Goal: Information Seeking & Learning: Learn about a topic

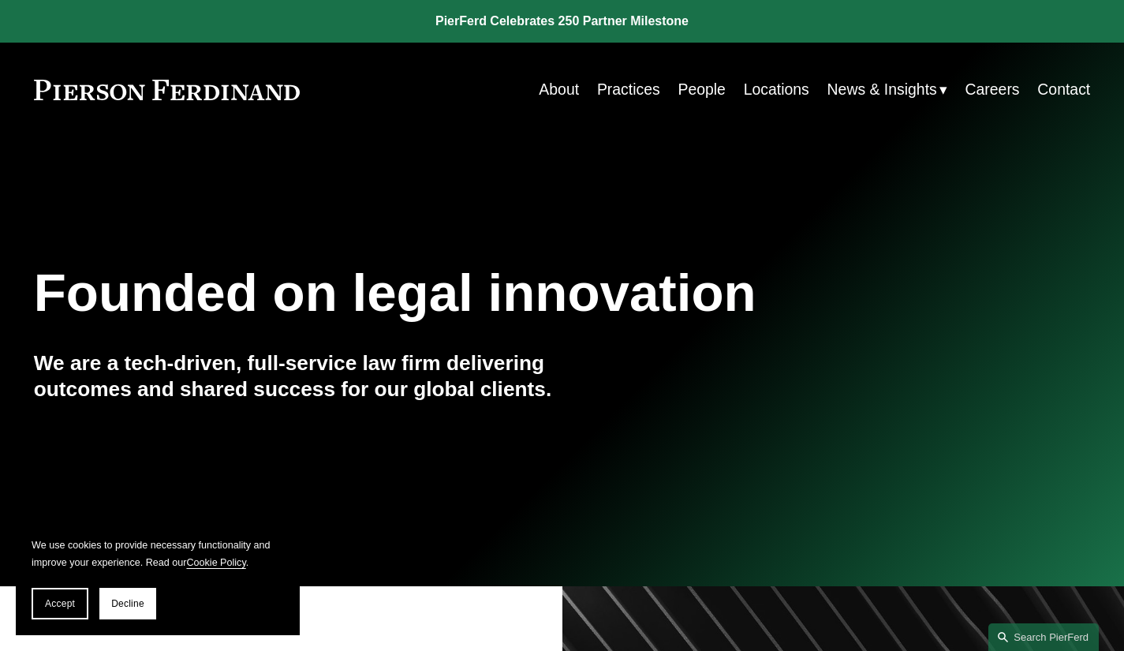
click at [767, 87] on link "Locations" at bounding box center [776, 89] width 65 height 31
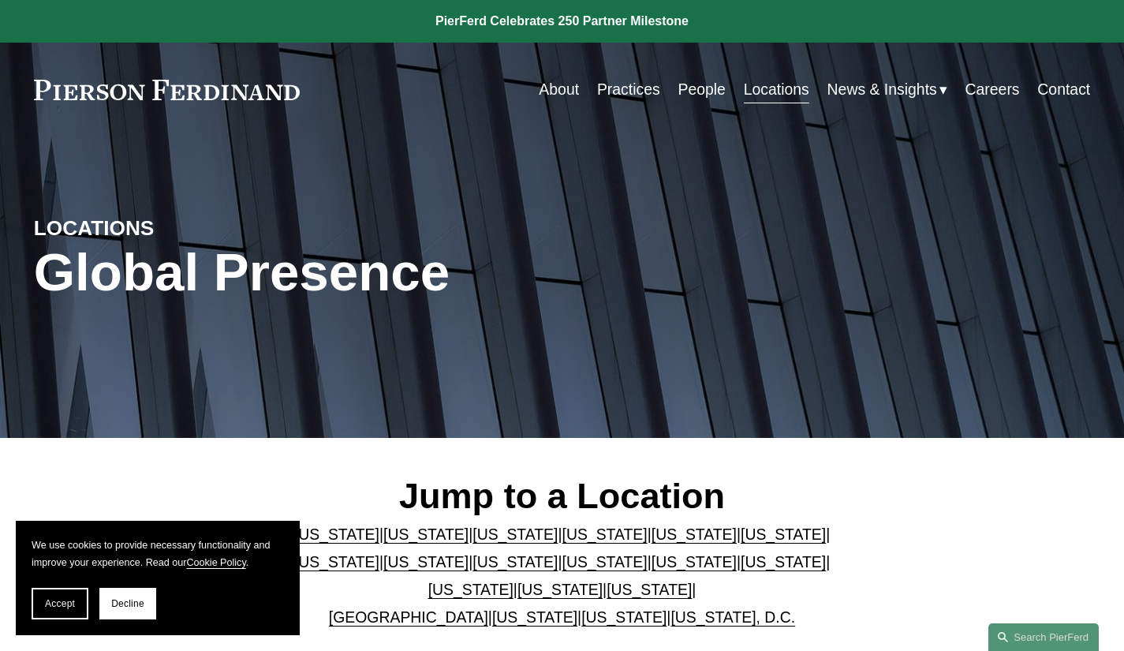
click at [740, 536] on link "[US_STATE]" at bounding box center [782, 533] width 85 height 17
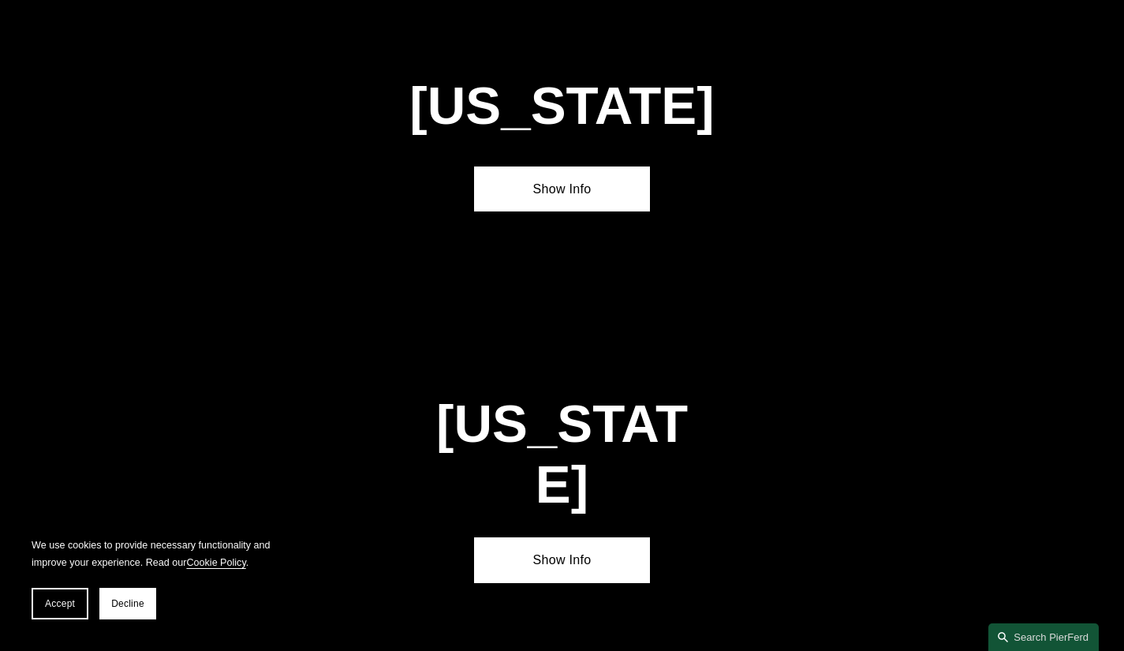
scroll to position [2279, 0]
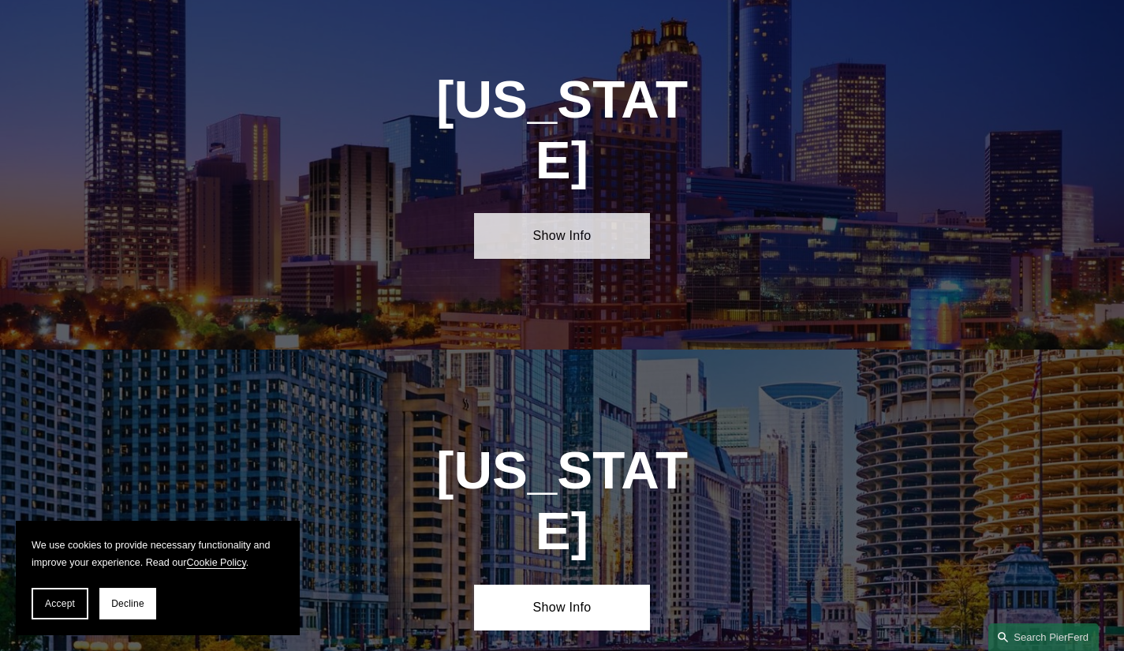
click at [552, 213] on link "Show Info" at bounding box center [562, 236] width 176 height 46
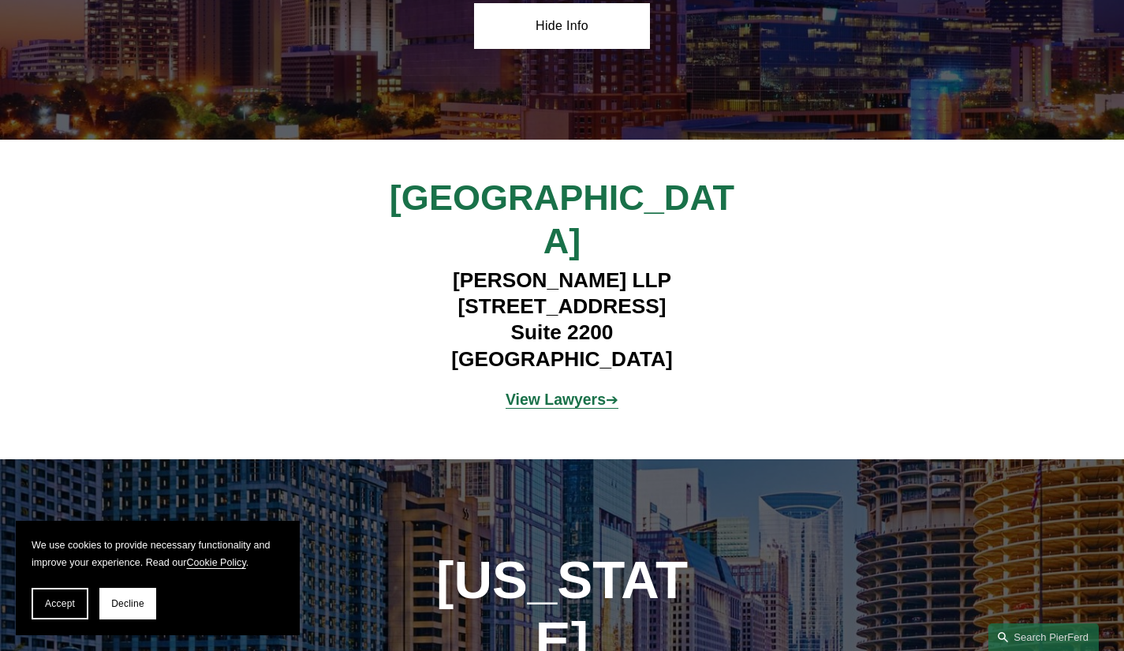
scroll to position [2516, 0]
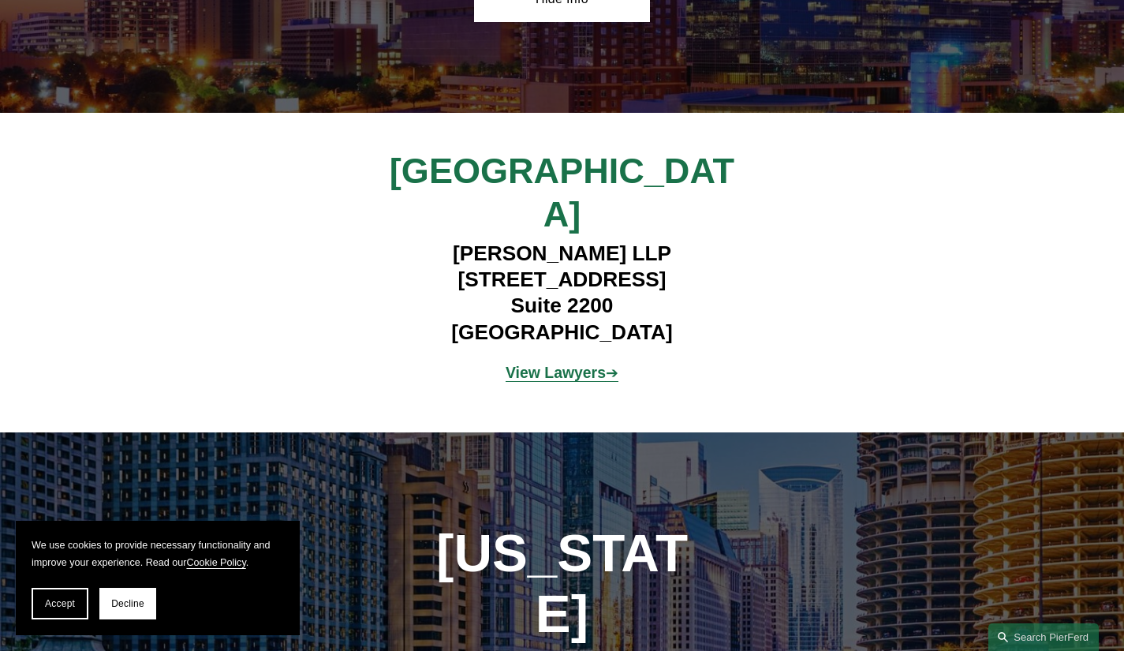
click at [580, 364] on strong "View Lawyers" at bounding box center [555, 372] width 100 height 17
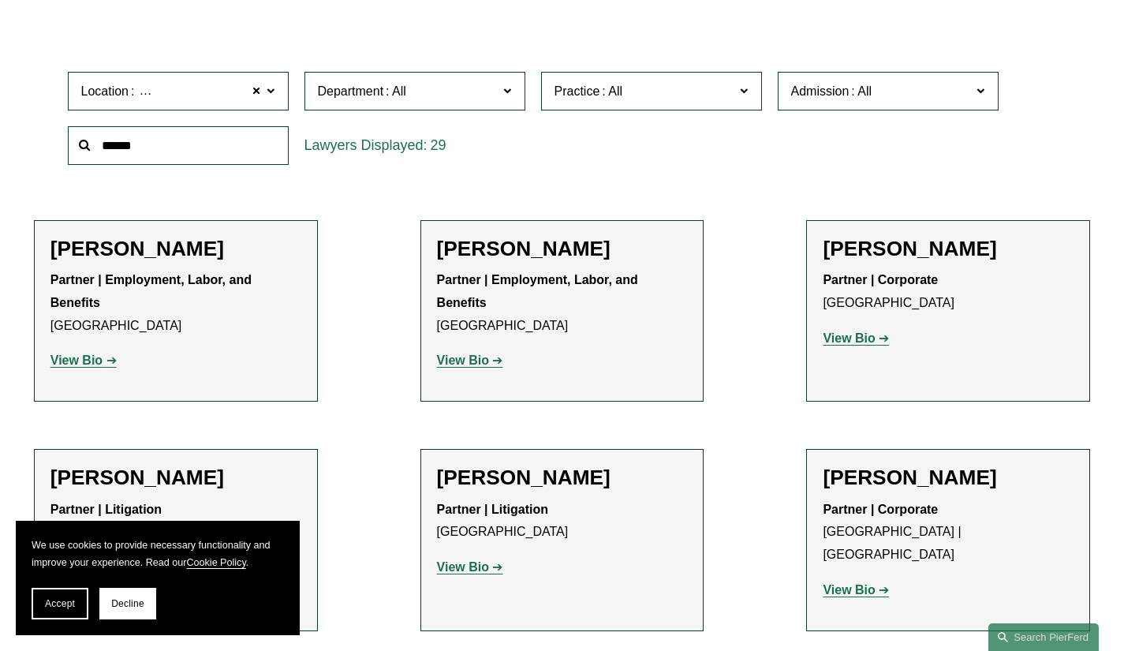
scroll to position [473, 0]
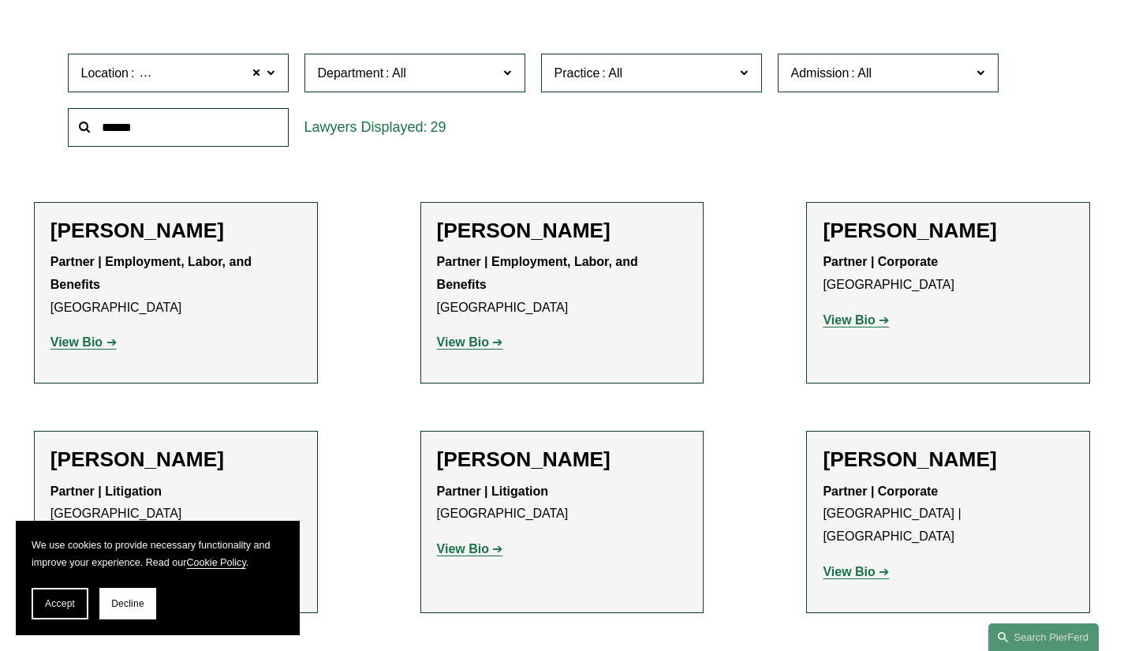
click at [461, 344] on strong "View Bio" at bounding box center [463, 341] width 52 height 13
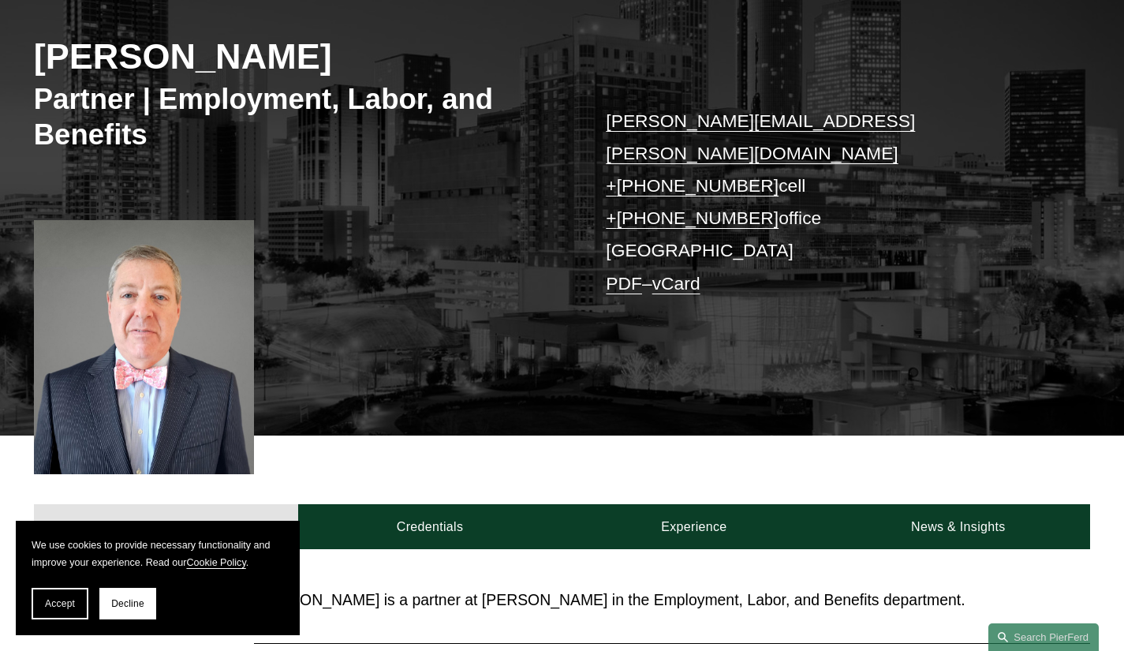
scroll to position [315, 0]
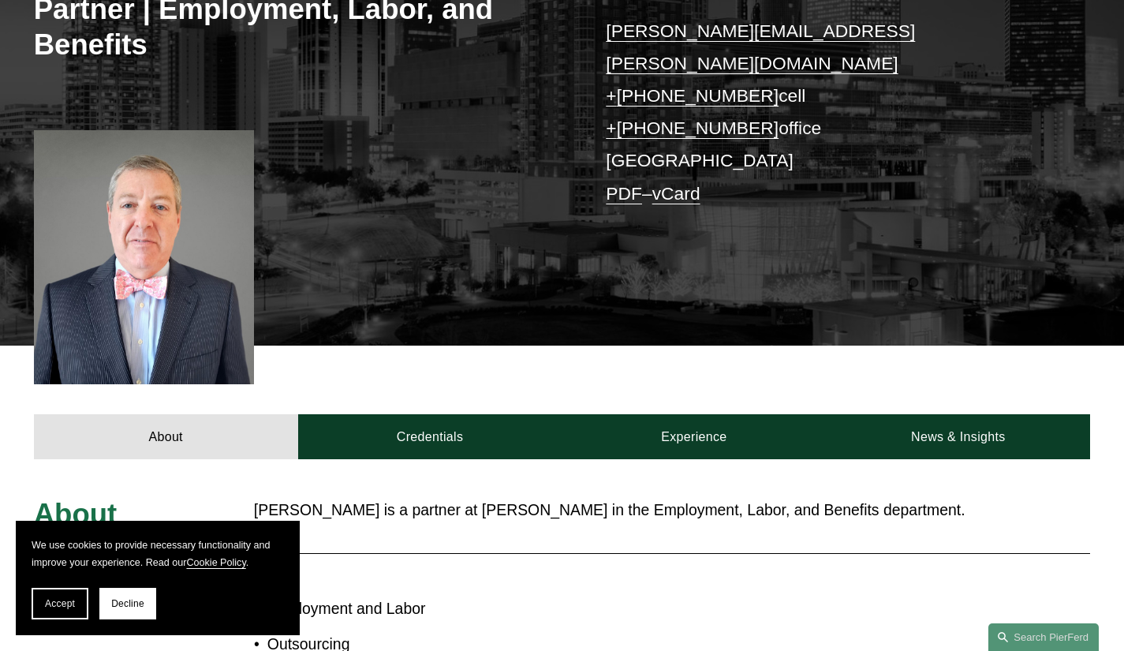
drag, startPoint x: 64, startPoint y: 605, endPoint x: 186, endPoint y: 506, distance: 157.0
click at [82, 587] on button "Accept" at bounding box center [60, 603] width 57 height 32
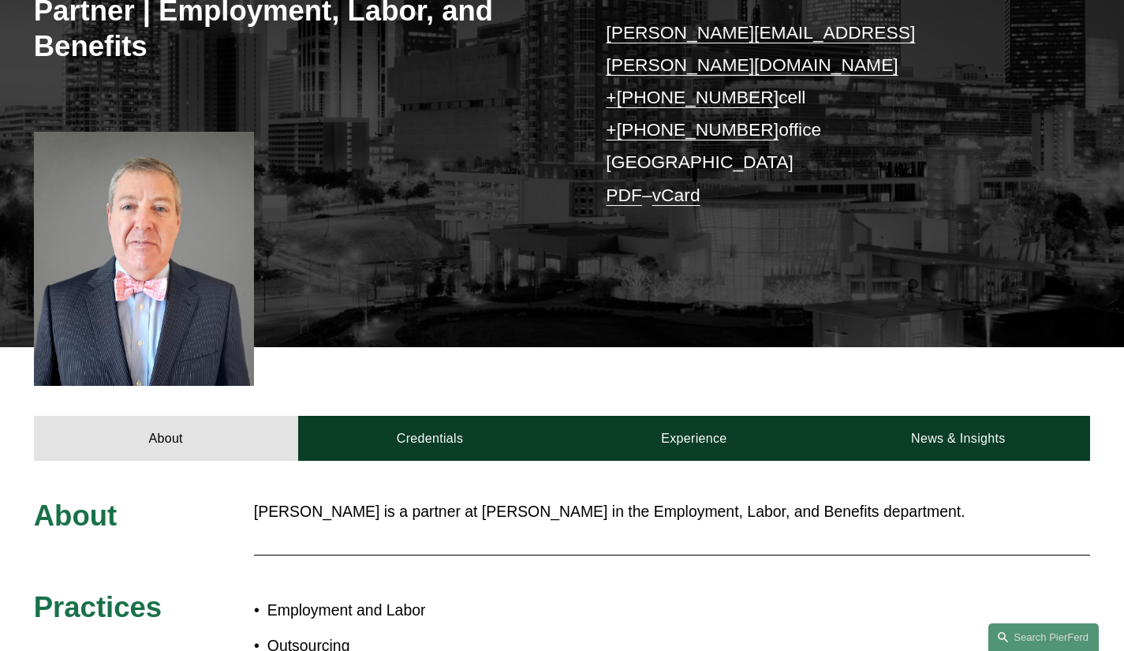
scroll to position [233, 0]
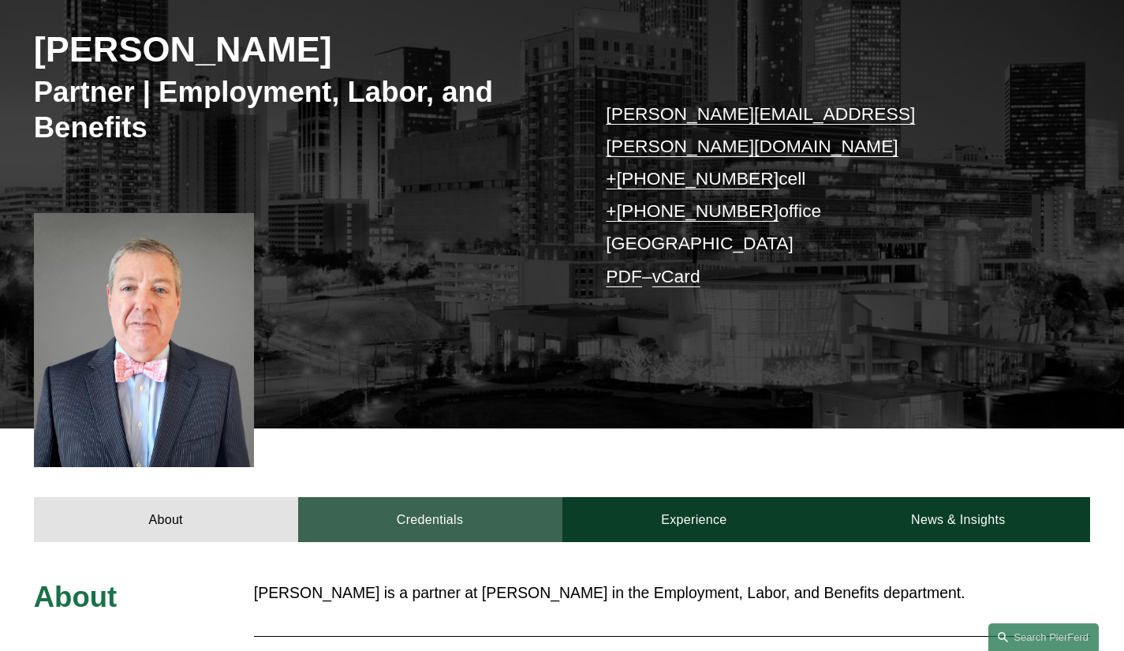
click at [430, 497] on link "Credentials" at bounding box center [430, 520] width 264 height 46
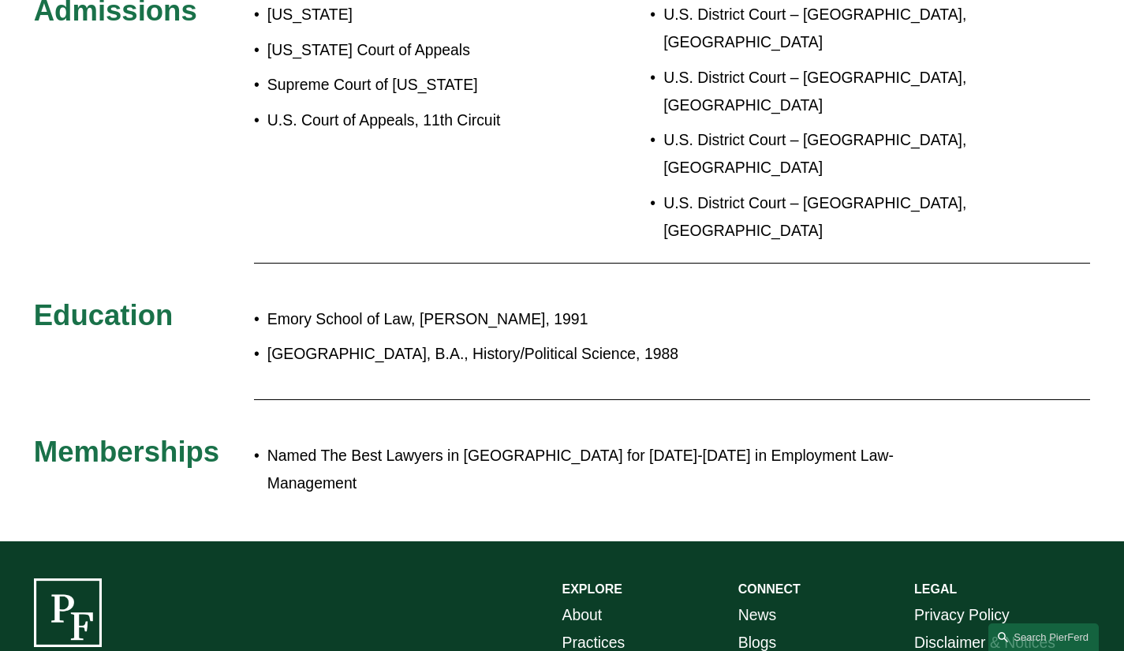
scroll to position [653, 0]
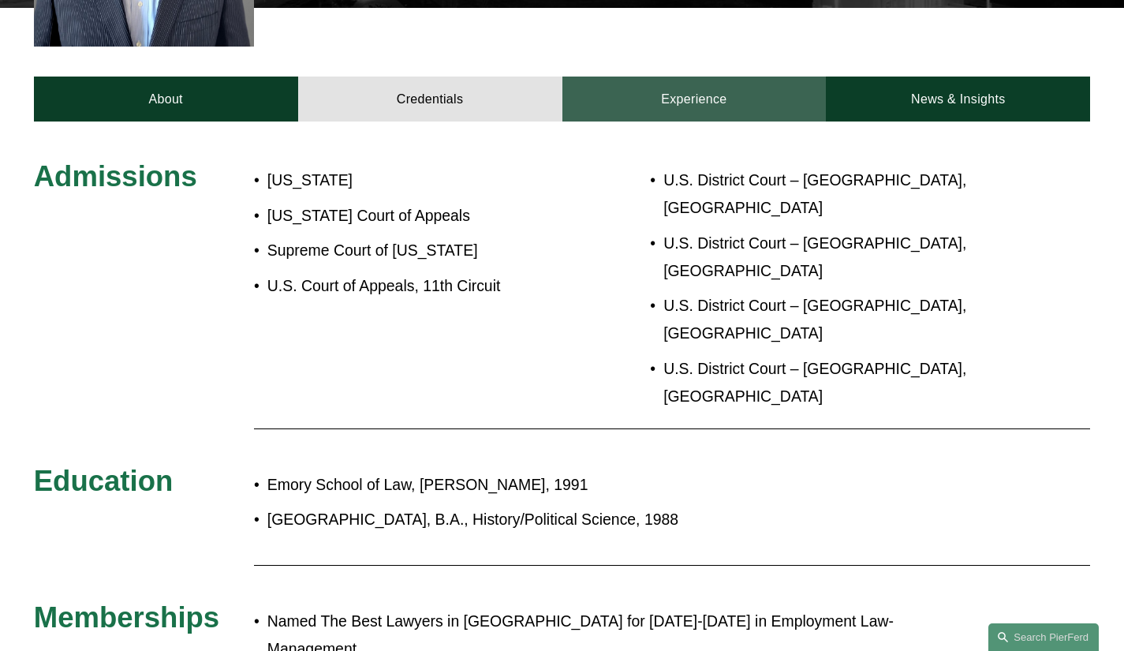
click at [709, 76] on link "Experience" at bounding box center [694, 99] width 264 height 46
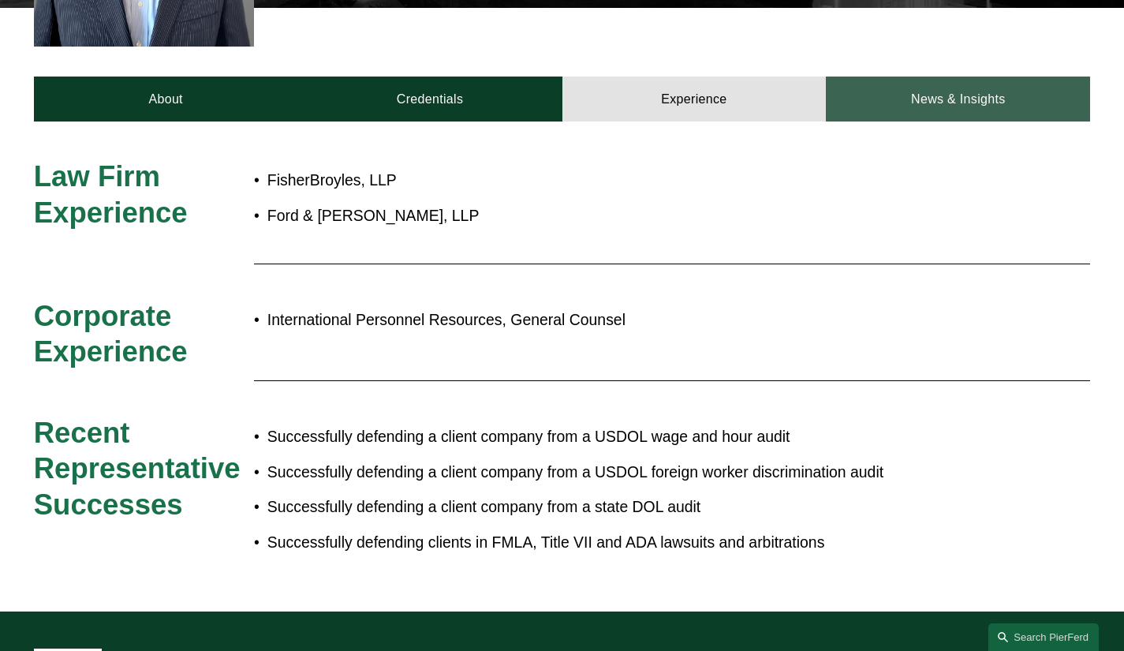
click at [949, 76] on link "News & Insights" at bounding box center [958, 99] width 264 height 46
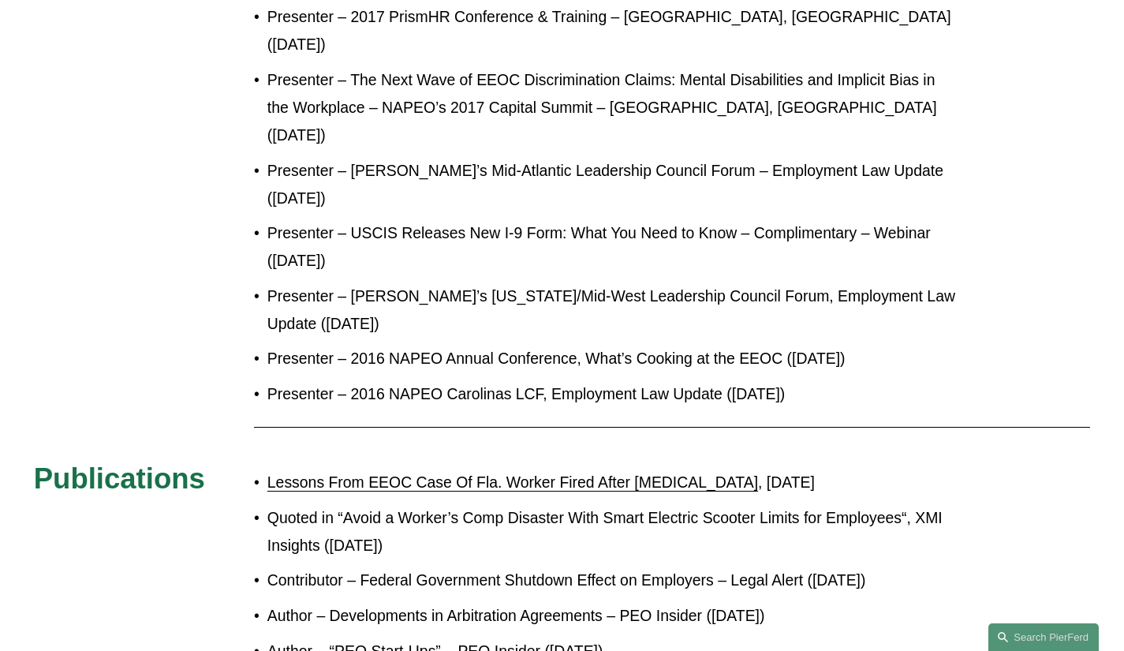
scroll to position [1205, 0]
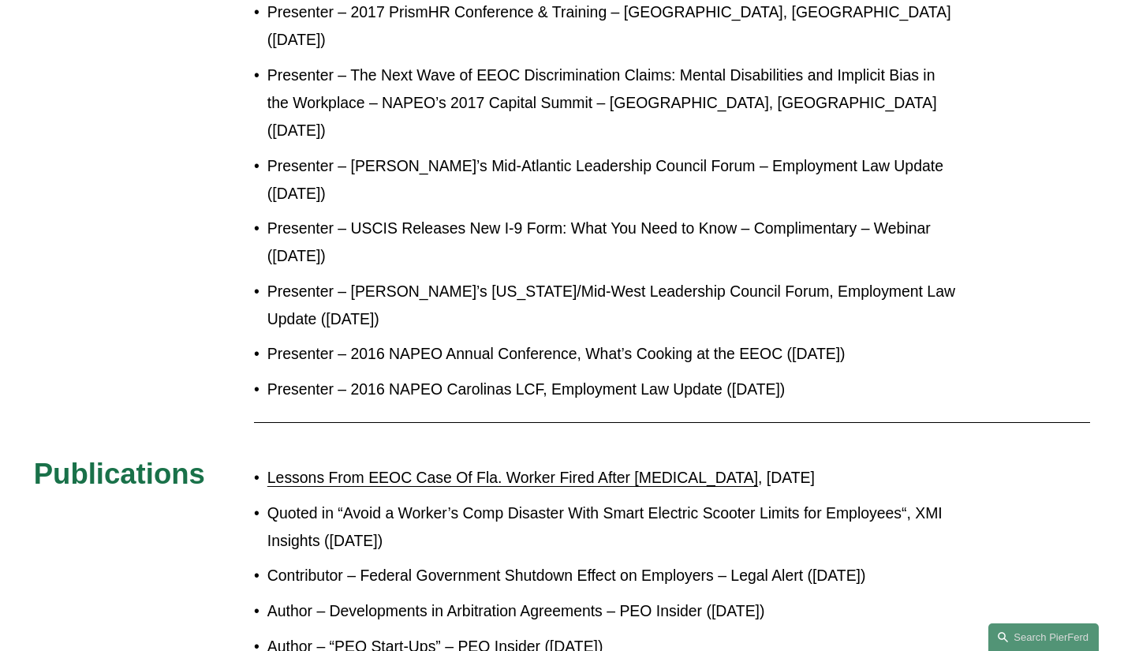
click at [430, 468] on link "Lessons From EEOC Case Of Fla. Worker Fired After Stillbirth" at bounding box center [512, 476] width 490 height 17
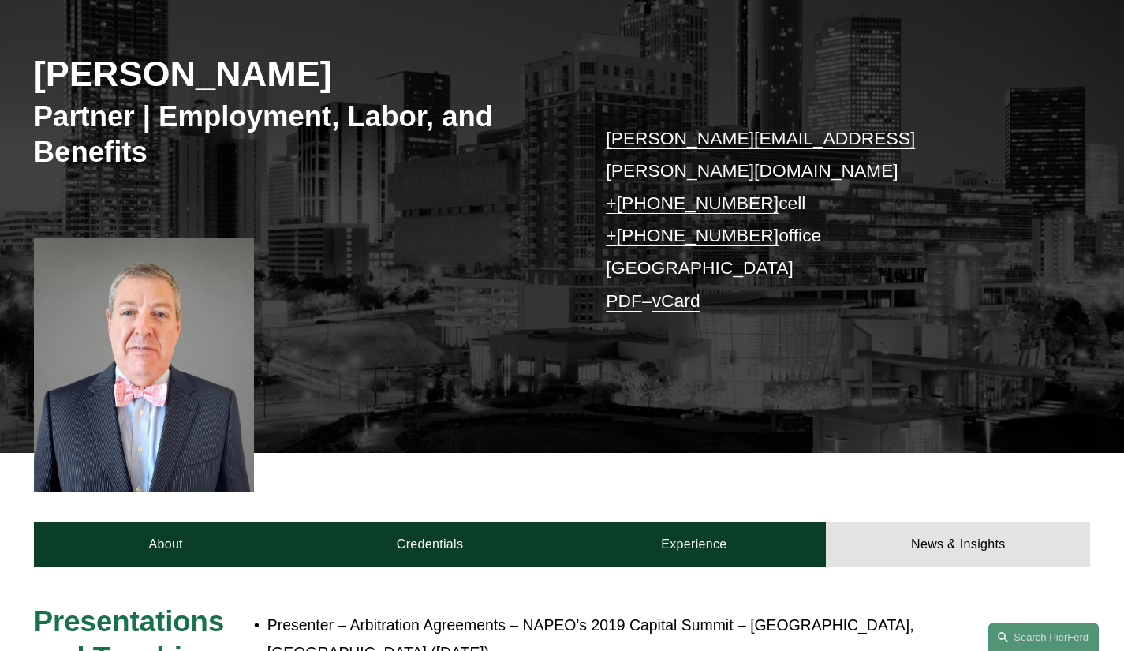
scroll to position [101, 0]
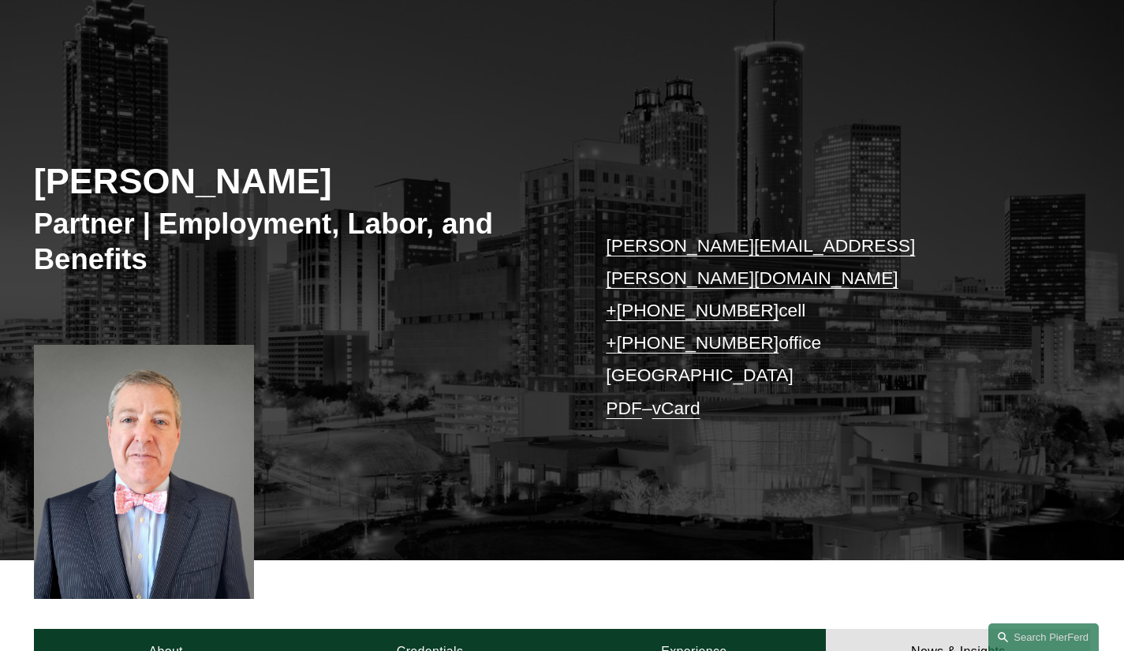
click at [162, 431] on div at bounding box center [144, 472] width 220 height 254
click at [708, 628] on link "Experience" at bounding box center [694, 651] width 264 height 46
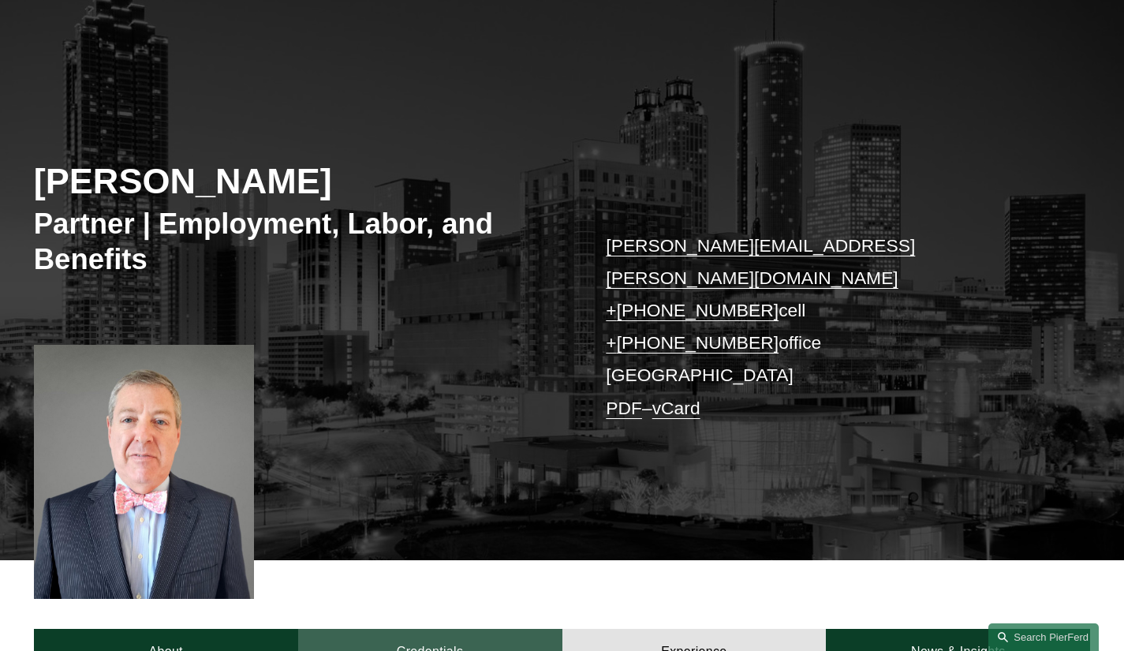
click at [442, 628] on link "Credentials" at bounding box center [430, 651] width 264 height 46
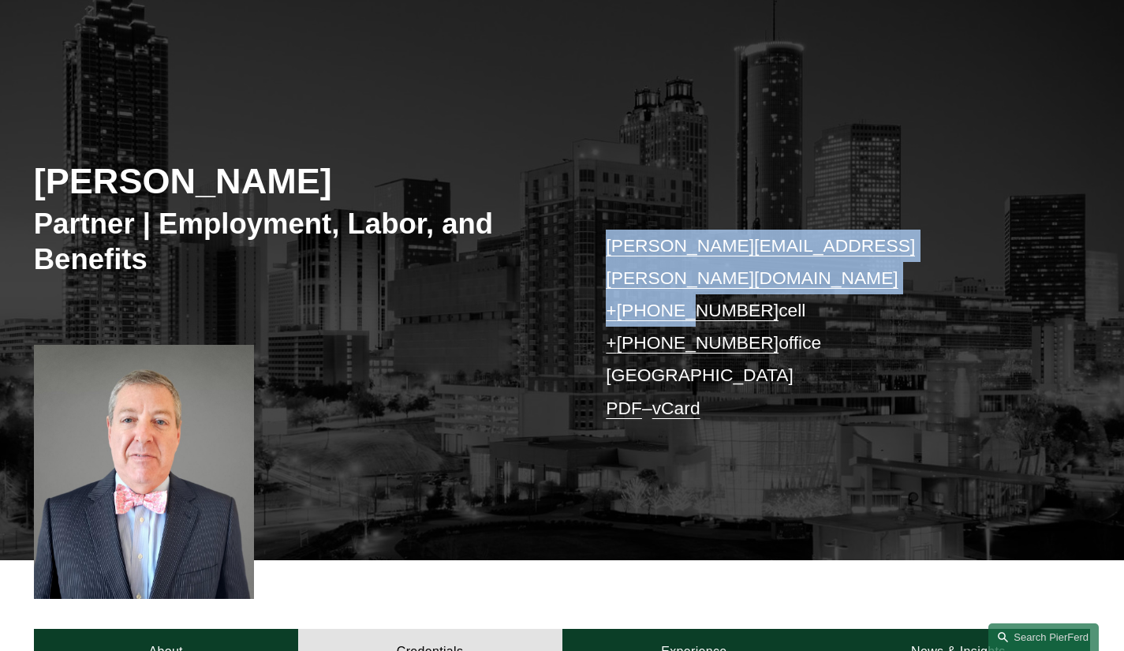
drag, startPoint x: 435, startPoint y: 354, endPoint x: 537, endPoint y: 323, distance: 106.5
click at [673, 292] on div "Gordon M. Berger Partner | Employment, Labor, and Benefits gordon.berger@pierfe…" at bounding box center [562, 314] width 1124 height 490
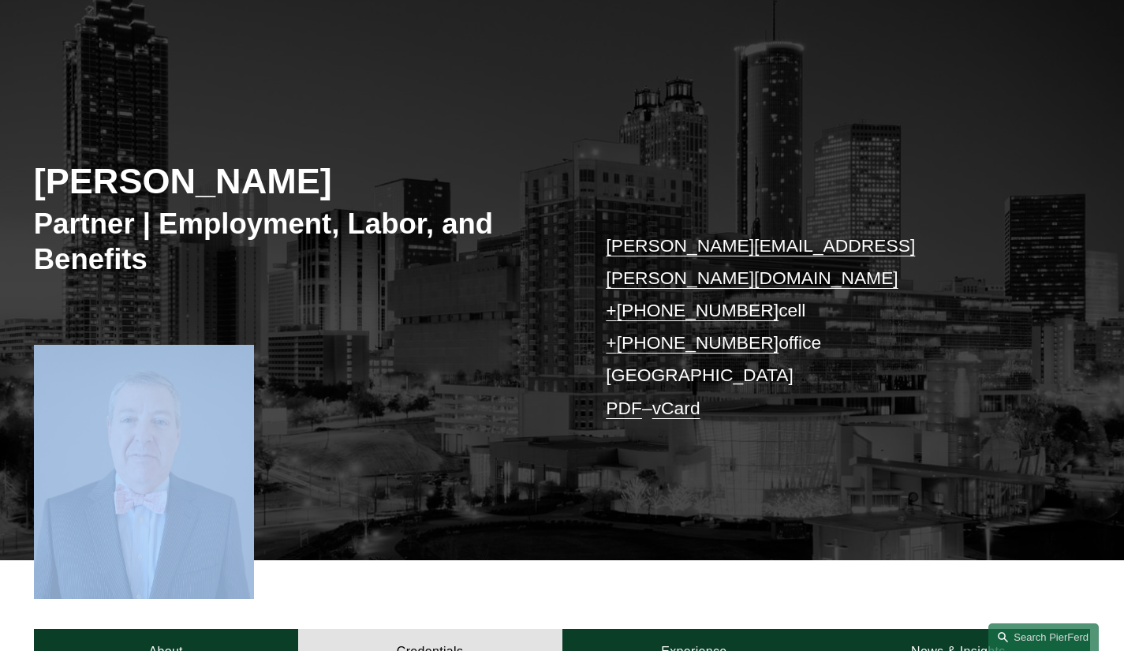
drag, startPoint x: 181, startPoint y: 401, endPoint x: 222, endPoint y: 317, distance: 93.8
click at [222, 321] on div at bounding box center [144, 434] width 220 height 254
click at [174, 425] on div at bounding box center [144, 472] width 220 height 254
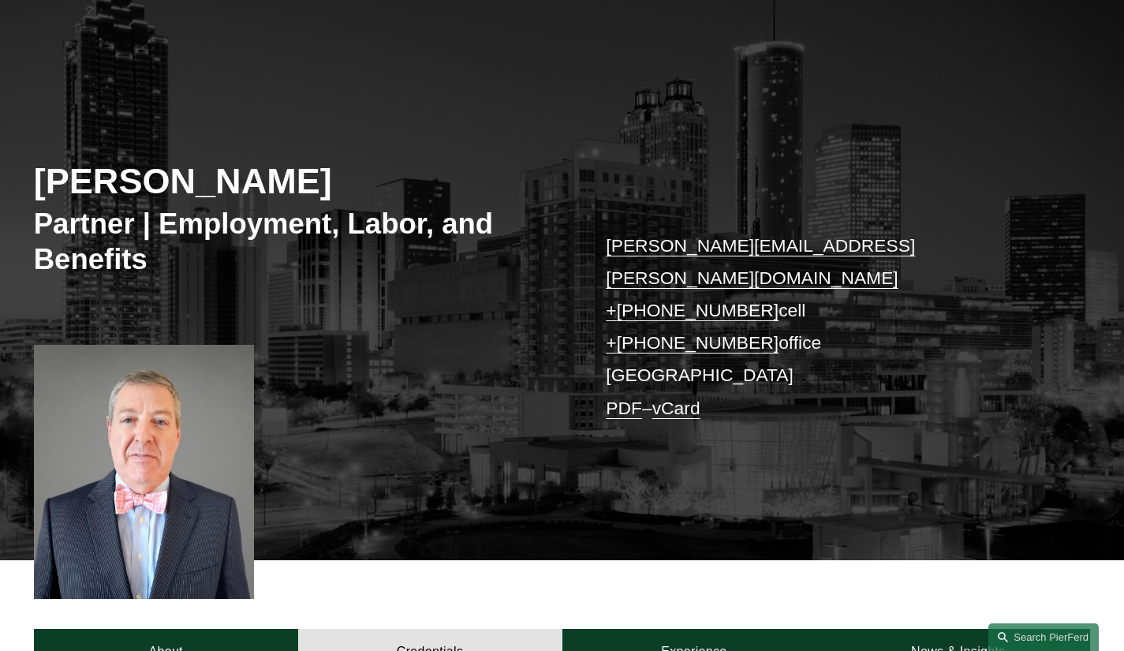
click at [442, 434] on div "Gordon M. Berger Partner | Employment, Labor, and Benefits gordon.berger@pierfe…" at bounding box center [562, 314] width 1124 height 490
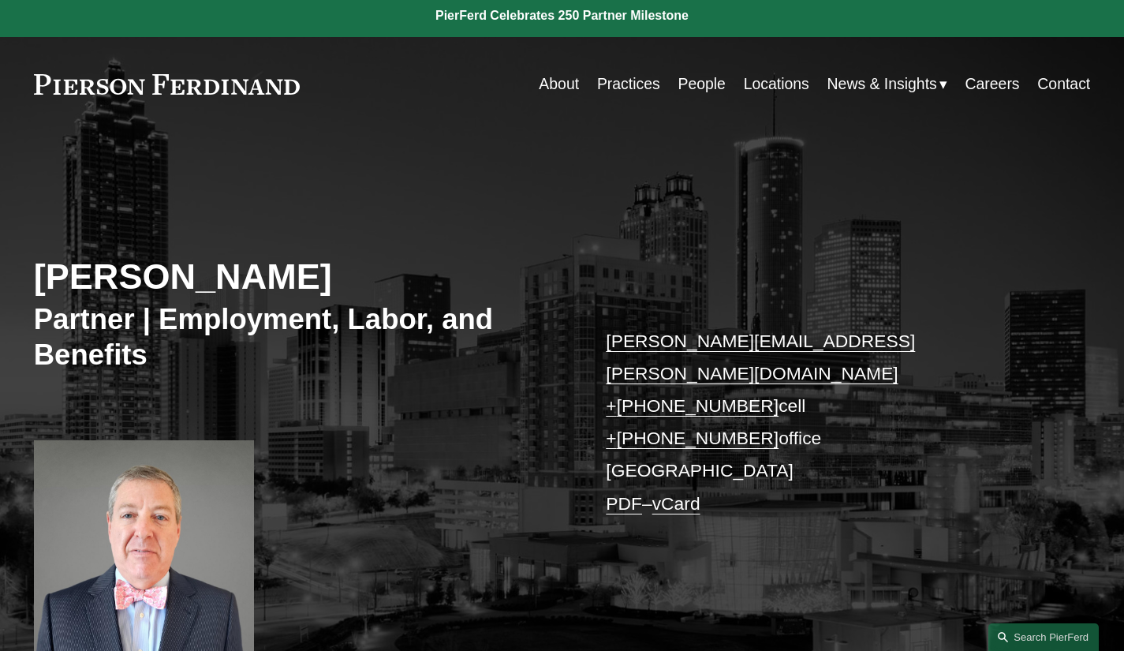
scroll to position [0, 0]
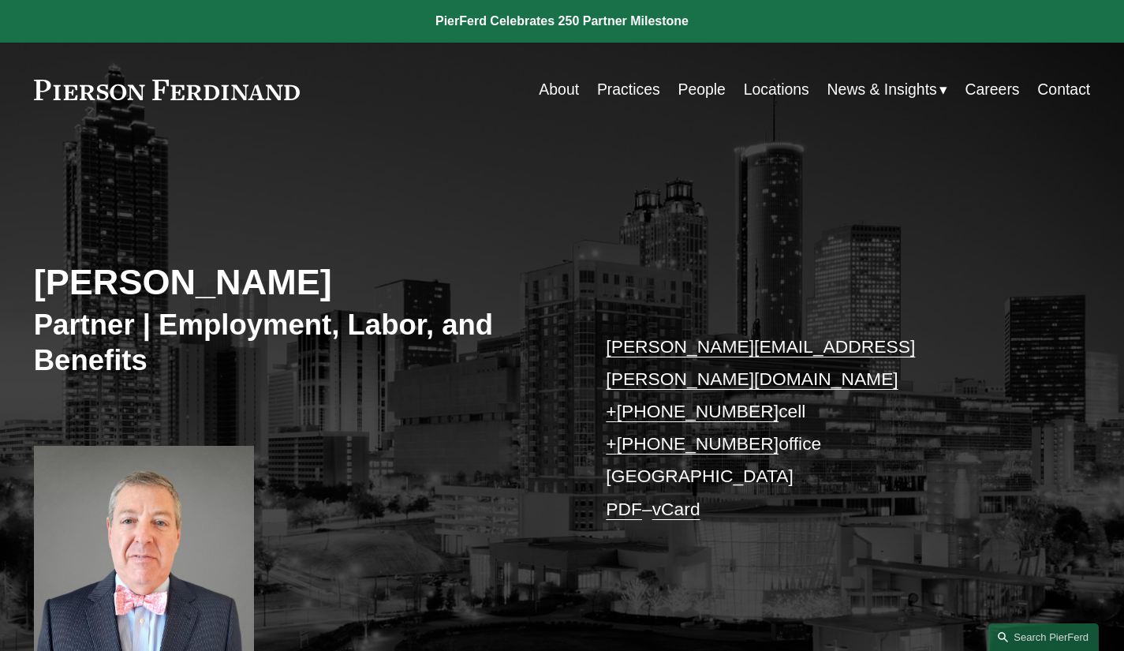
click at [693, 88] on link "People" at bounding box center [700, 89] width 47 height 31
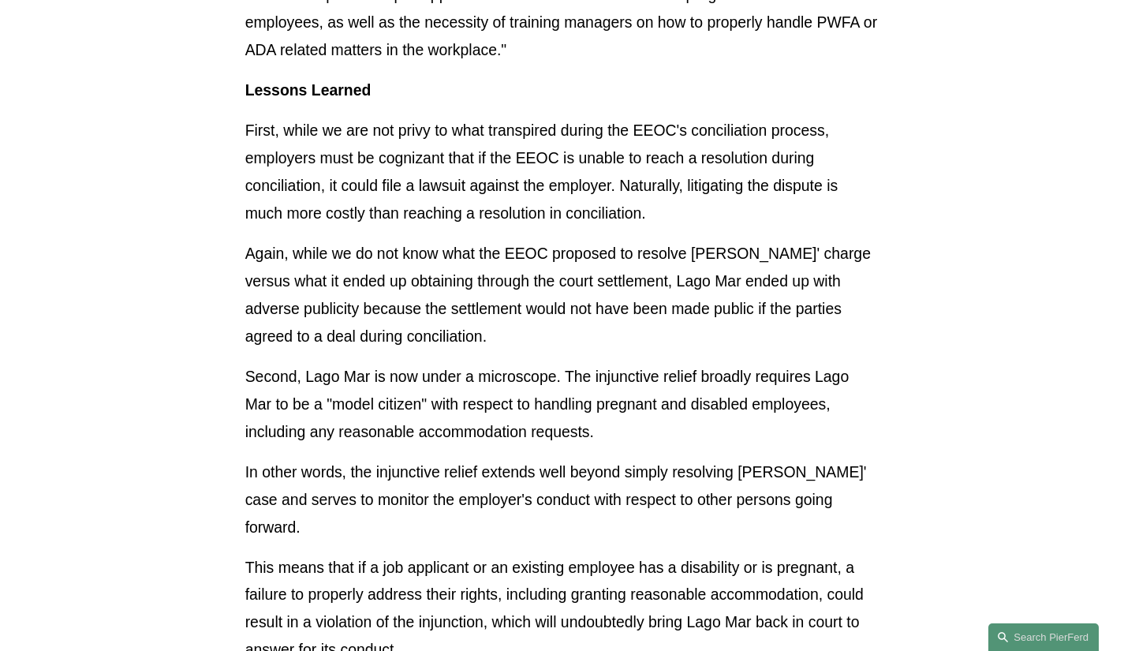
scroll to position [1341, 0]
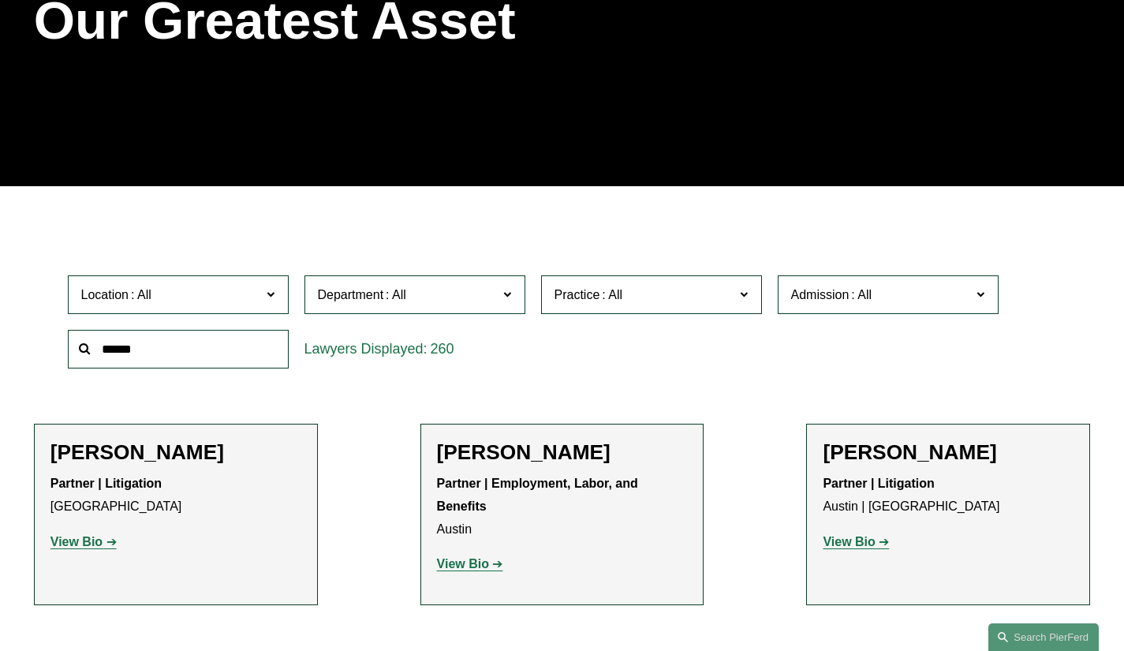
scroll to position [315, 0]
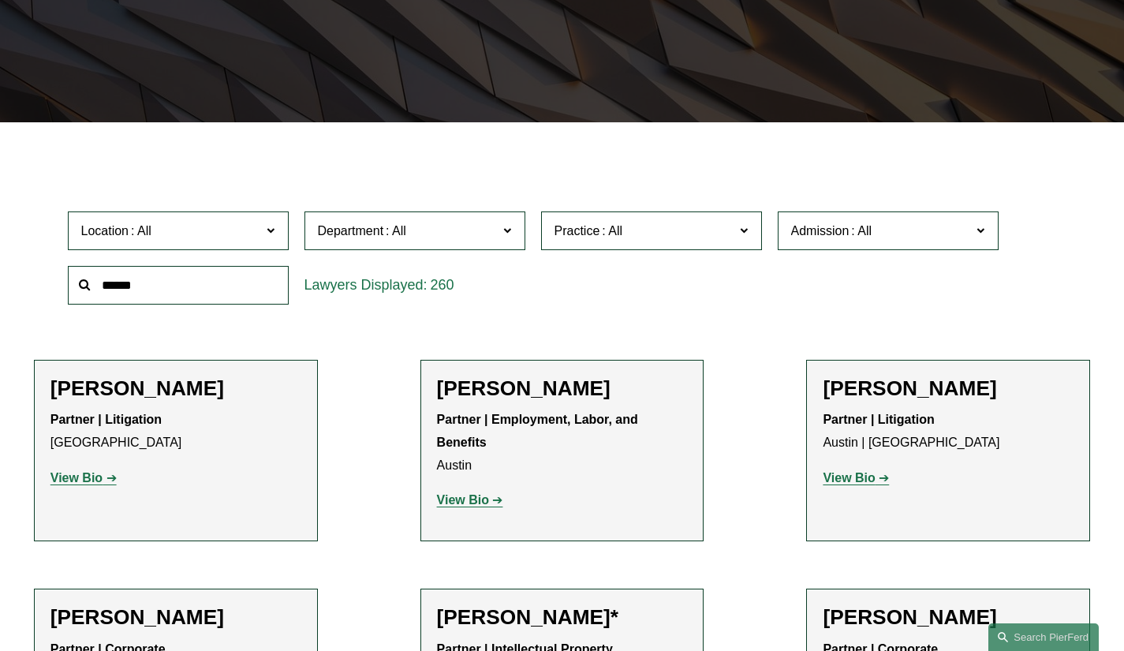
click at [277, 231] on label "Location" at bounding box center [178, 230] width 221 height 39
click at [0, 0] on link "[GEOGRAPHIC_DATA]" at bounding box center [0, 0] width 0 height 0
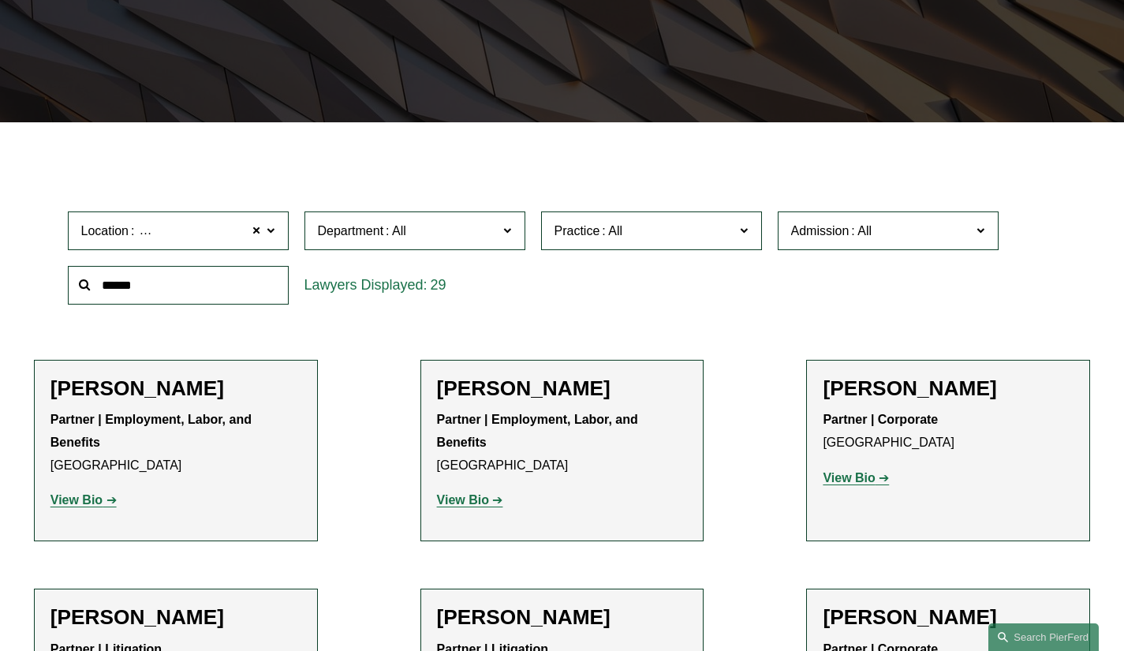
click at [126, 291] on input "text" at bounding box center [178, 285] width 221 height 39
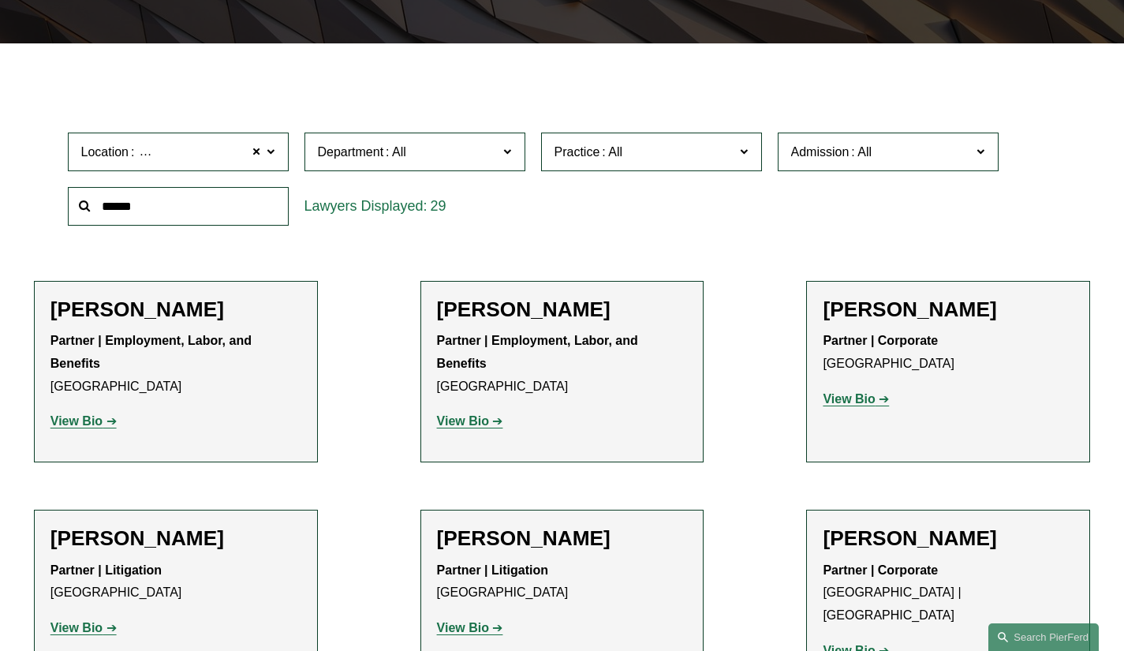
scroll to position [473, 0]
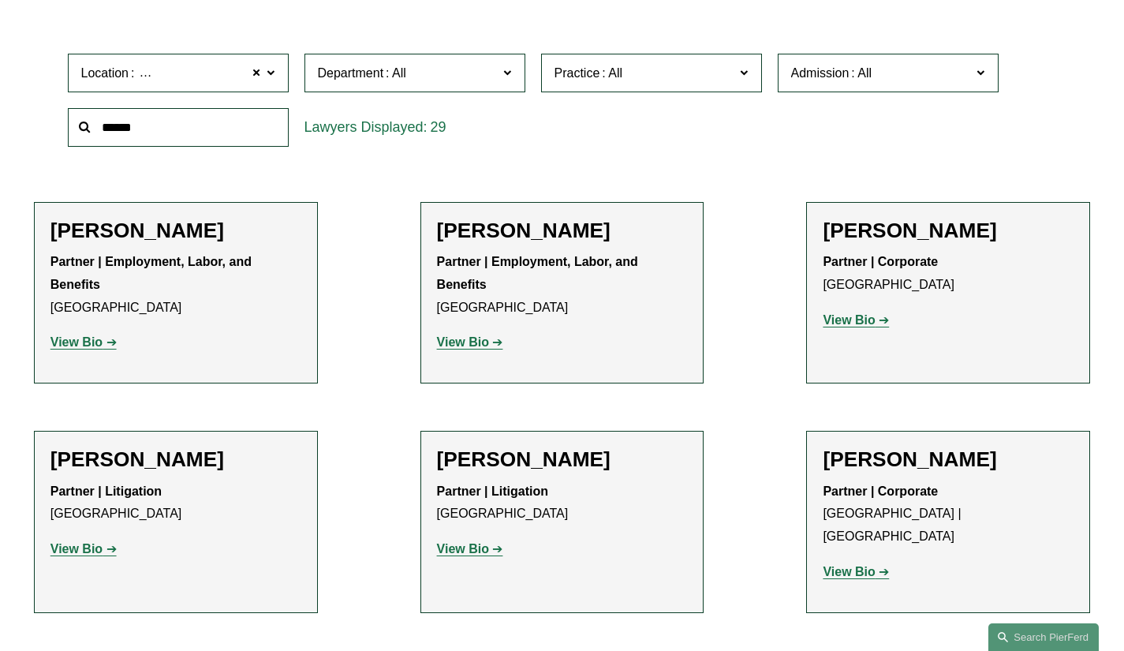
click at [74, 341] on strong "View Bio" at bounding box center [76, 341] width 52 height 13
click at [76, 550] on strong "View Bio" at bounding box center [76, 548] width 52 height 13
click at [848, 565] on strong "View Bio" at bounding box center [848, 571] width 52 height 13
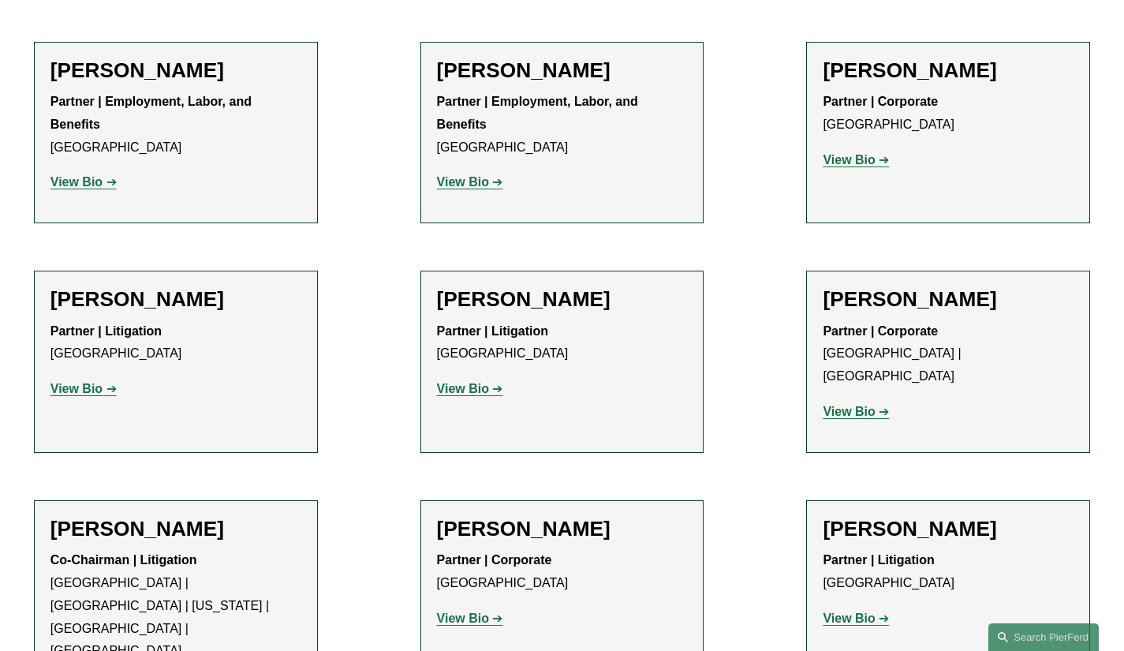
scroll to position [710, 0]
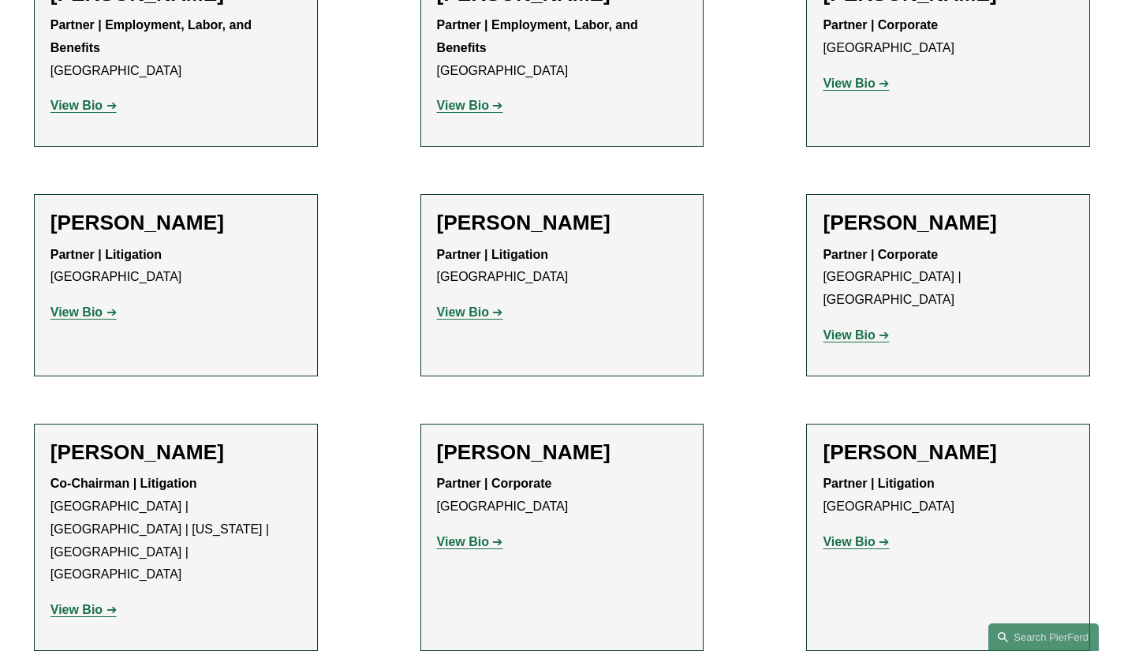
click at [63, 602] on strong "View Bio" at bounding box center [76, 608] width 52 height 13
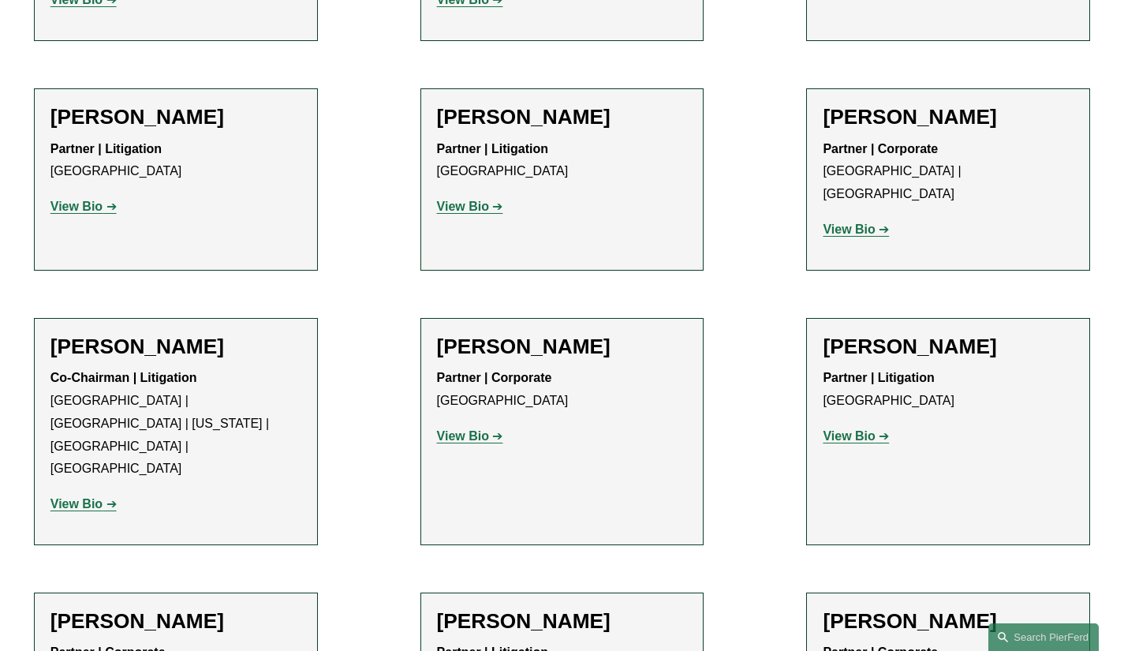
scroll to position [867, 0]
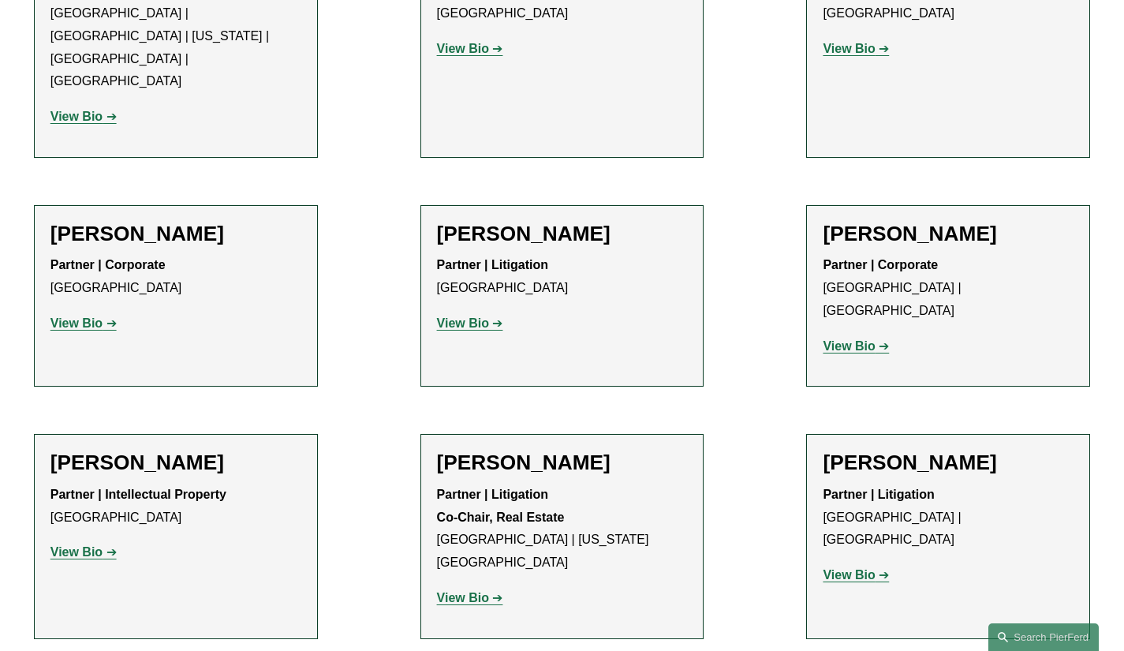
scroll to position [1262, 0]
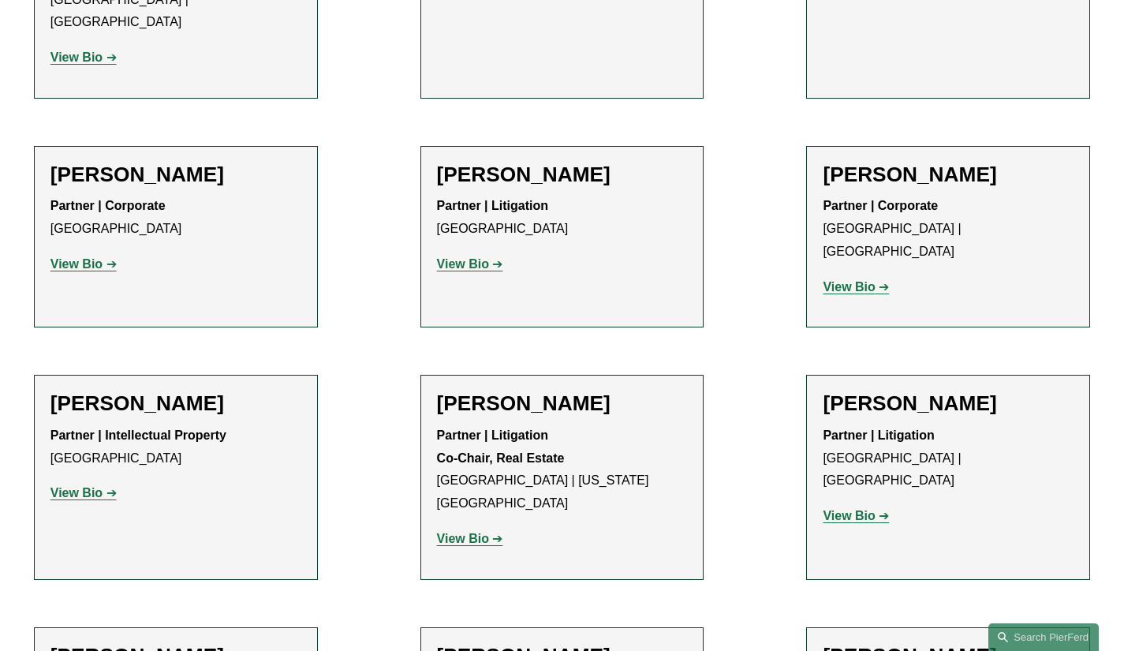
click at [78, 486] on strong "View Bio" at bounding box center [76, 492] width 52 height 13
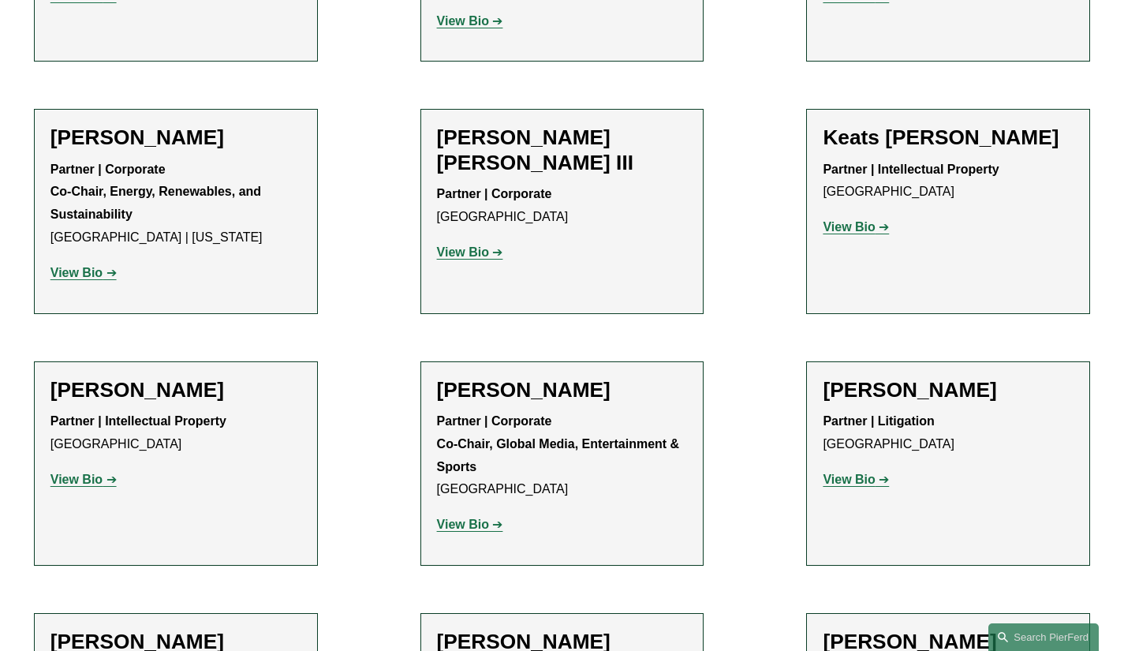
scroll to position [2050, 0]
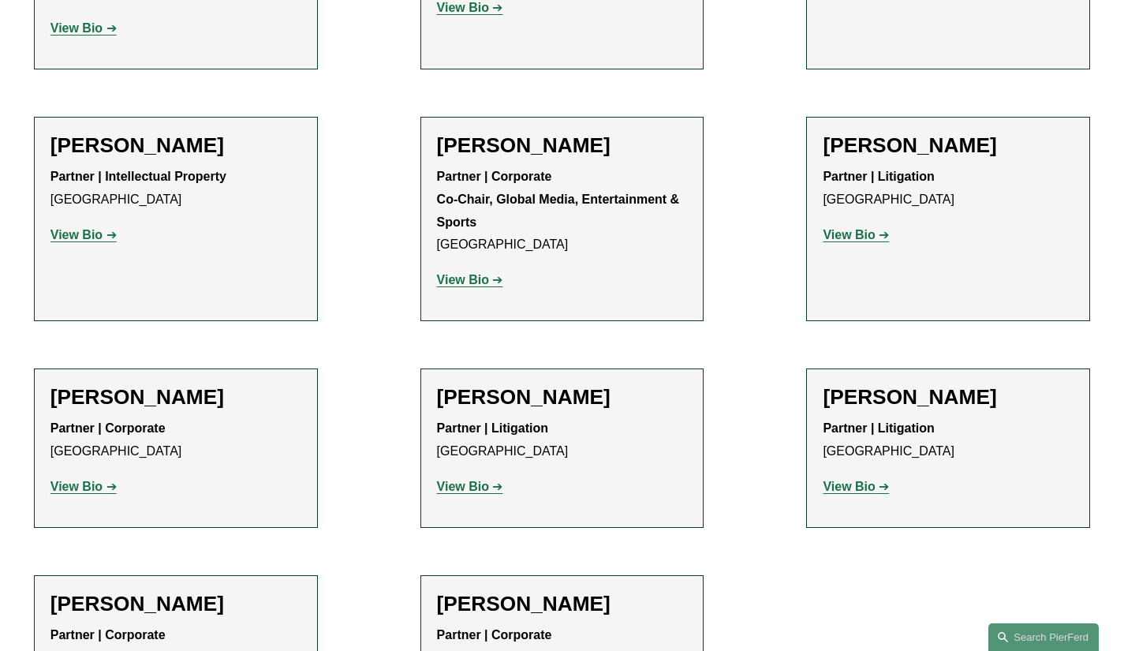
scroll to position [2287, 0]
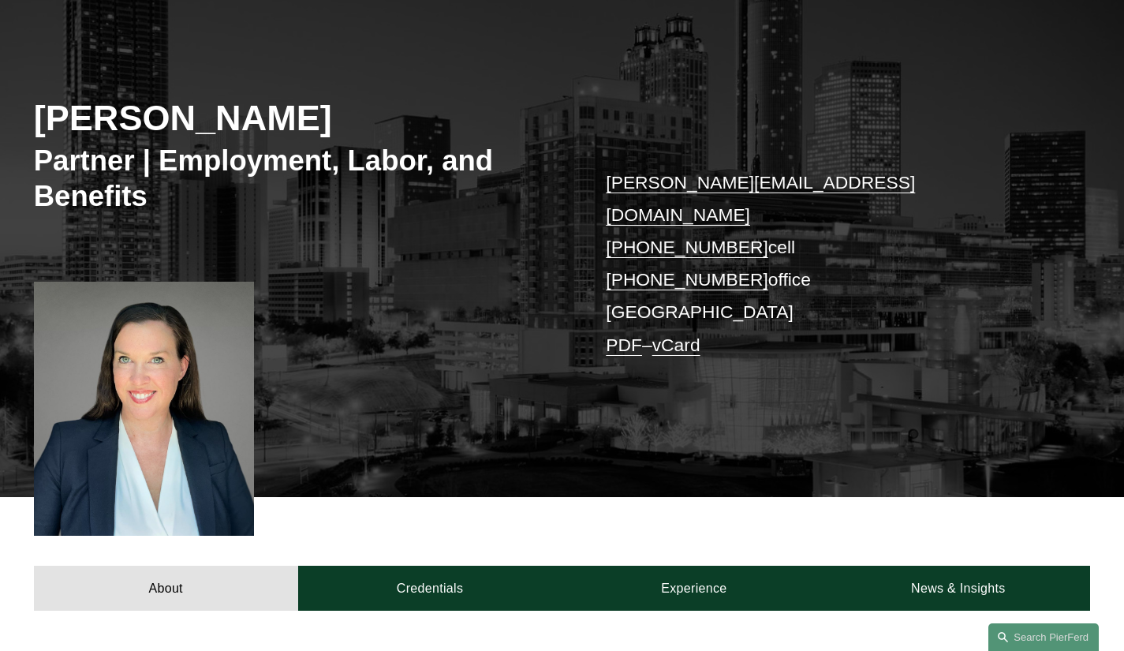
scroll to position [79, 0]
